Goal: Use online tool/utility

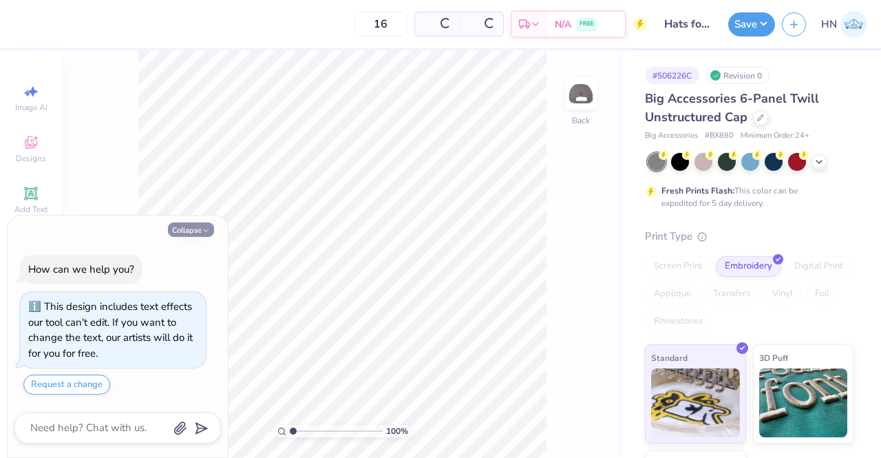
click at [191, 229] on button "Collapse" at bounding box center [191, 229] width 46 height 14
type textarea "x"
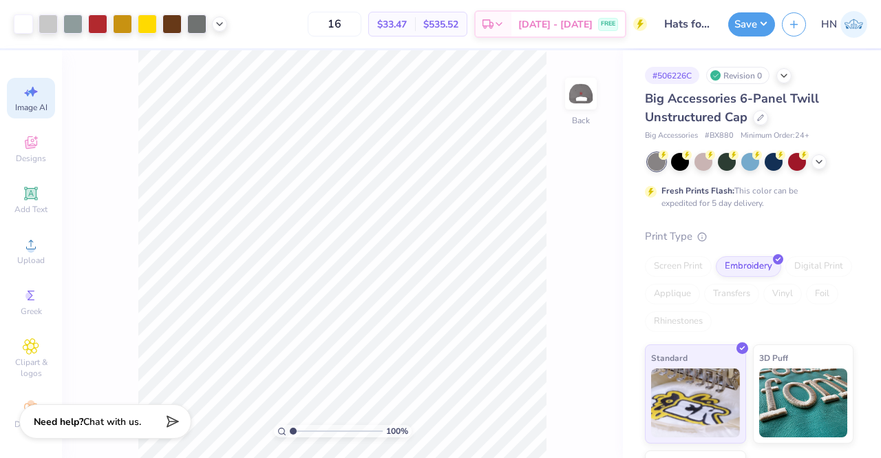
click at [25, 102] on span "Image AI" at bounding box center [31, 107] width 32 height 11
select select "4"
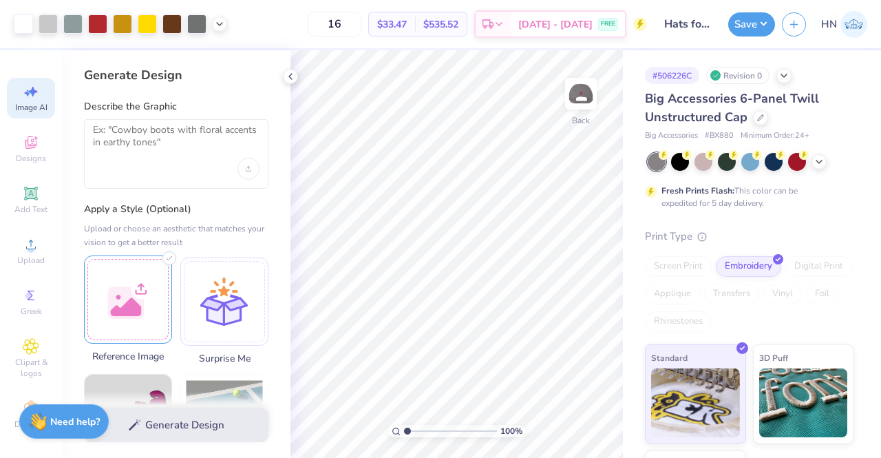
click at [143, 304] on div at bounding box center [128, 299] width 88 height 88
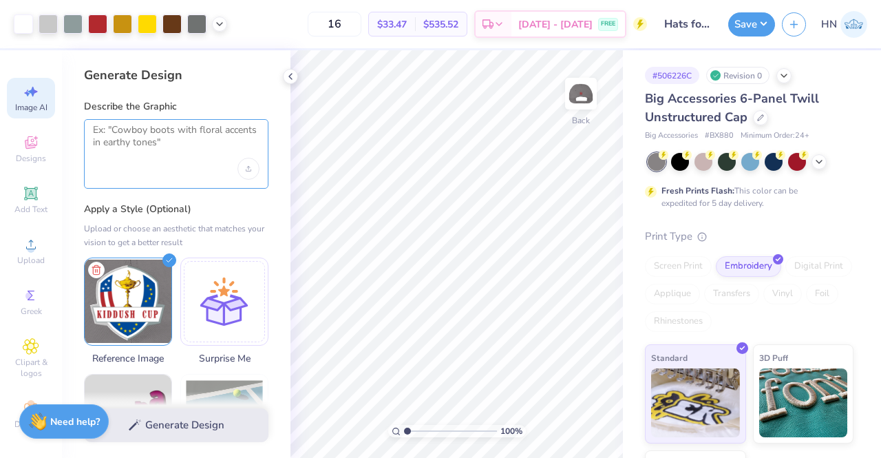
click at [185, 151] on textarea at bounding box center [176, 141] width 167 height 34
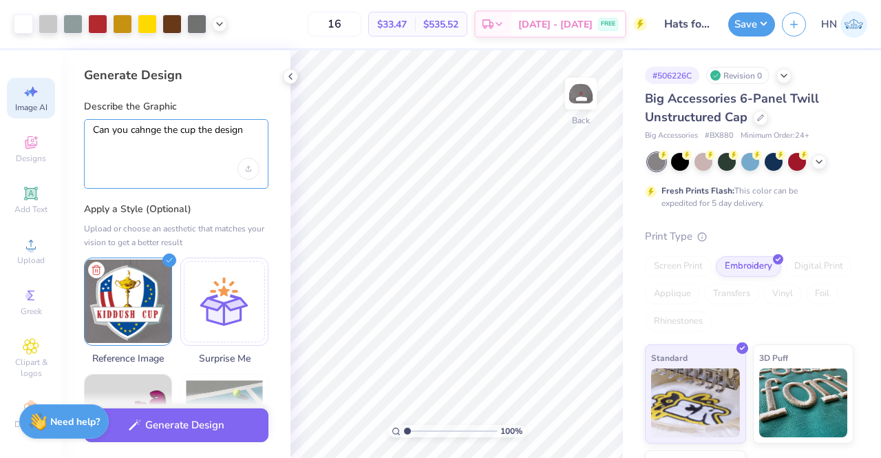
click at [142, 129] on textarea "Can you cahnge the cup the design" at bounding box center [176, 141] width 167 height 34
click at [252, 173] on div "Upload image" at bounding box center [249, 169] width 22 height 22
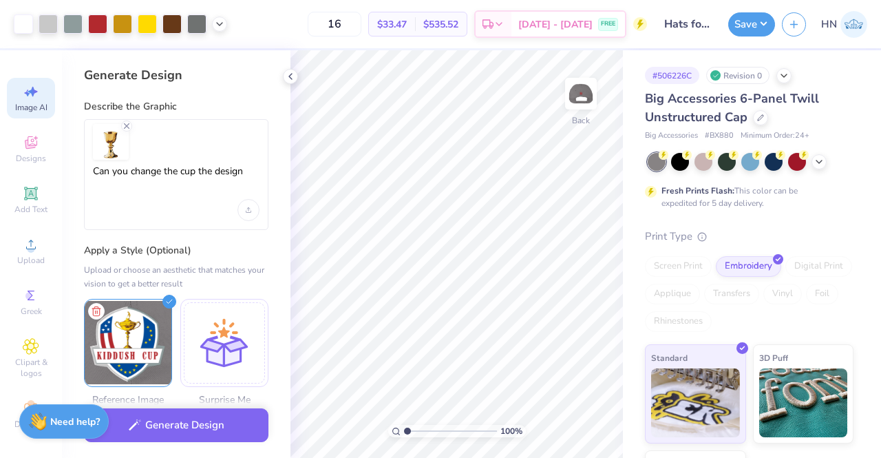
scroll to position [69, 0]
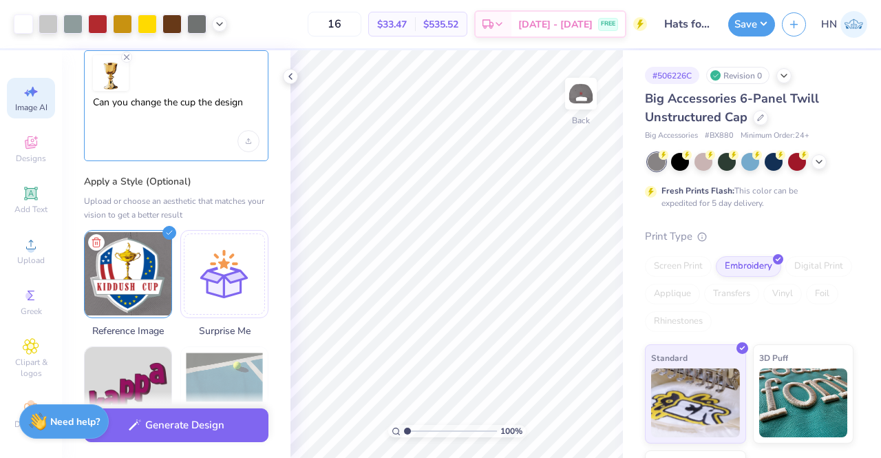
click at [251, 102] on textarea "Can you change the cup the design" at bounding box center [176, 113] width 167 height 34
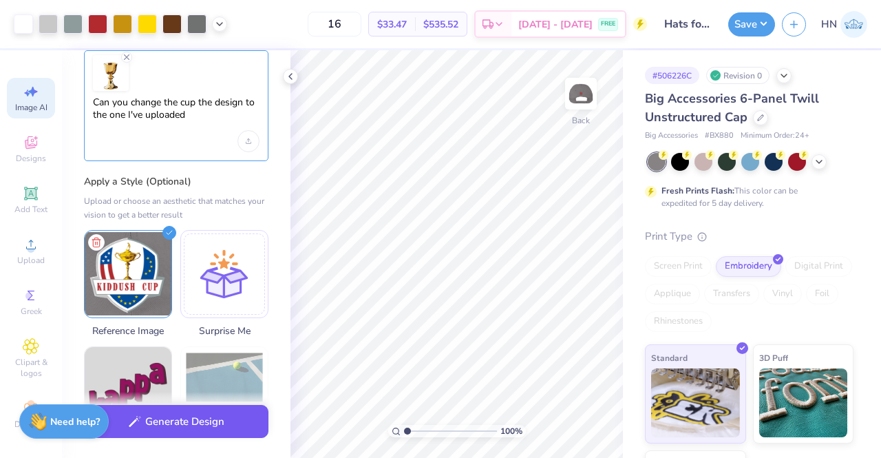
type textarea "Can you change the cup the design to the one I've uploaded"
click at [175, 426] on button "Generate Design" at bounding box center [176, 422] width 185 height 34
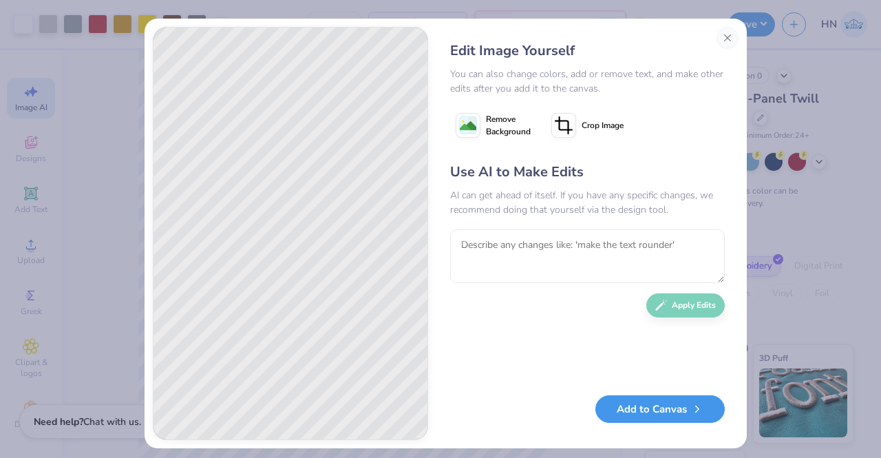
click at [651, 406] on button "Add to Canvas" at bounding box center [660, 409] width 129 height 28
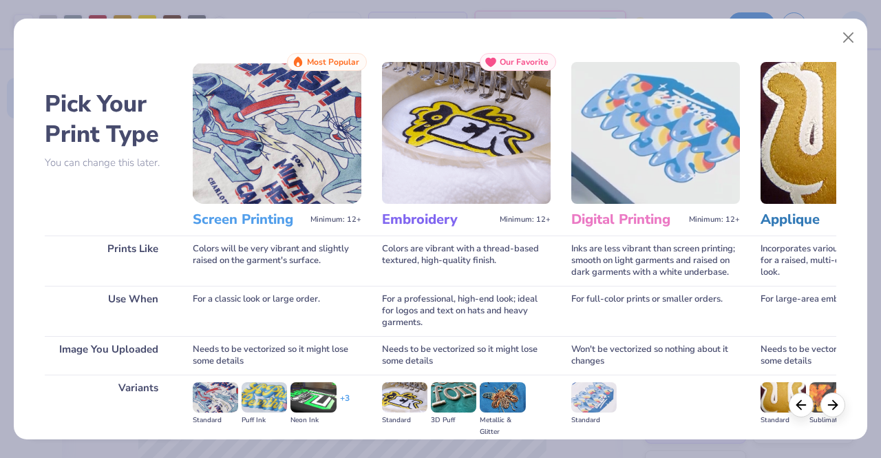
scroll to position [159, 0]
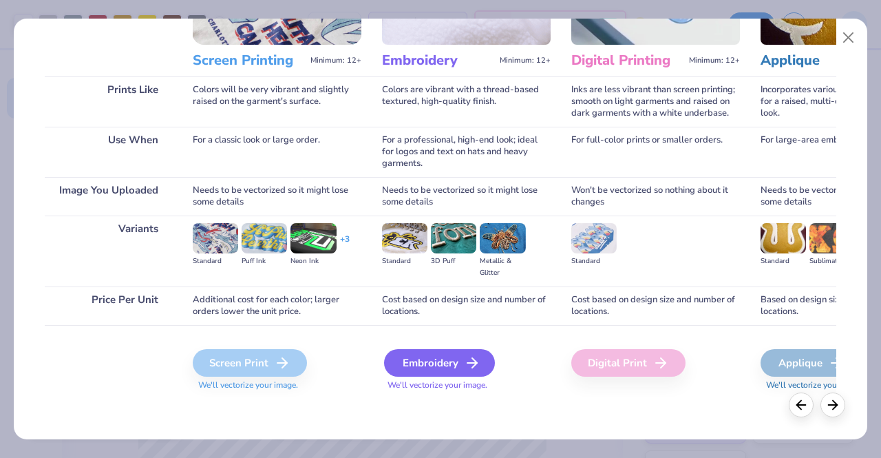
click at [425, 363] on div "Embroidery" at bounding box center [439, 363] width 111 height 28
click at [441, 355] on div "Embroidery" at bounding box center [439, 363] width 111 height 28
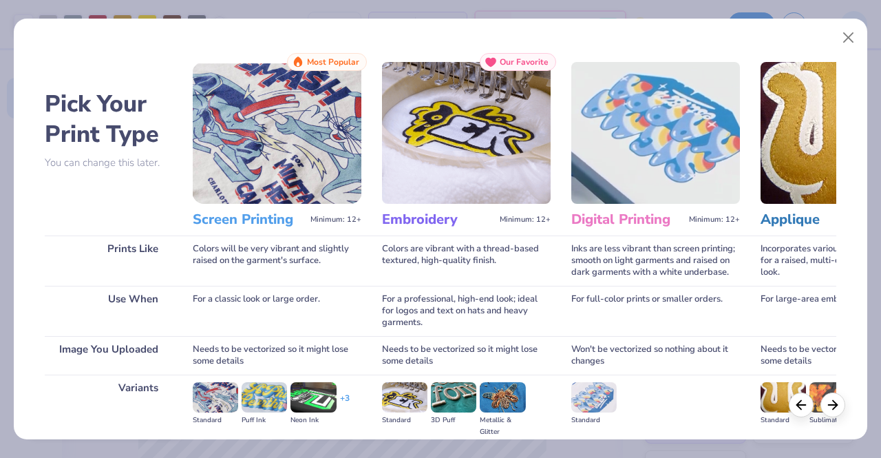
scroll to position [159, 0]
